Goal: Navigation & Orientation: Find specific page/section

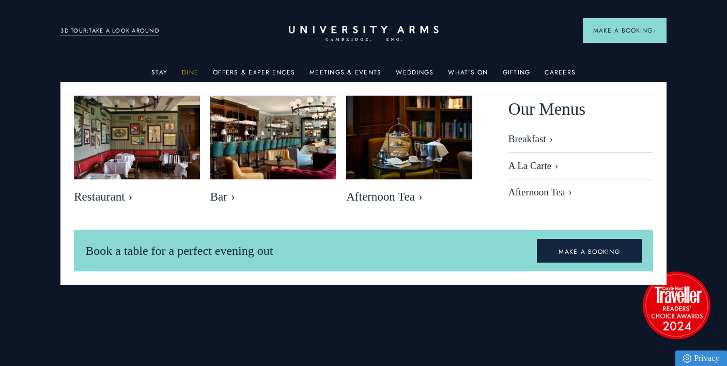
click at [188, 71] on link "Dine" at bounding box center [190, 75] width 17 height 13
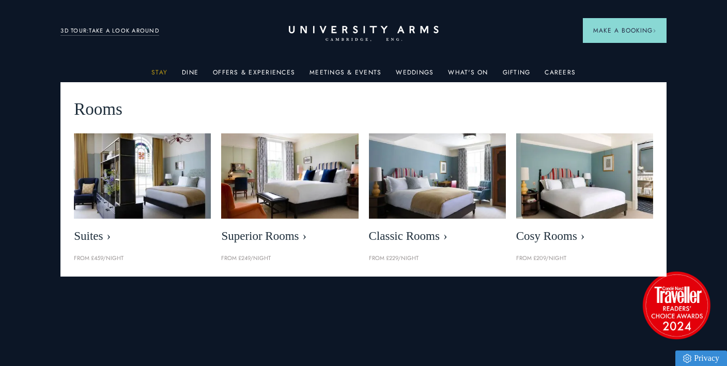
click at [156, 74] on link "Stay" at bounding box center [159, 75] width 16 height 13
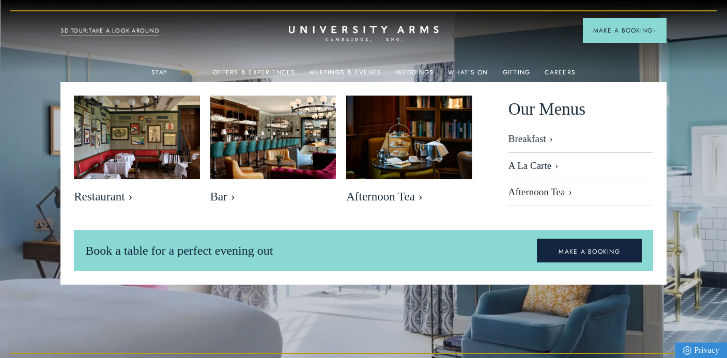
click at [192, 70] on link "Dine" at bounding box center [190, 75] width 17 height 13
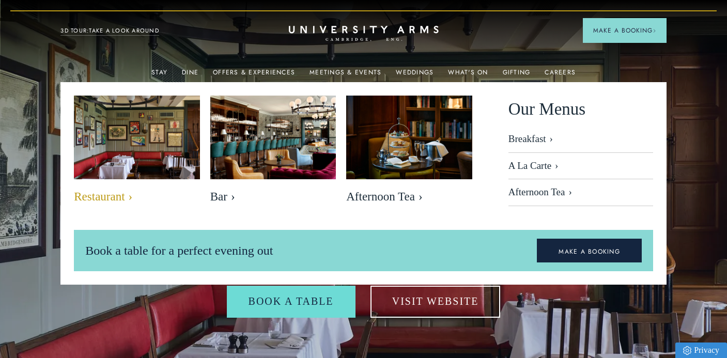
click at [96, 195] on span "Restaurant" at bounding box center [137, 197] width 126 height 14
